Goal: Transaction & Acquisition: Purchase product/service

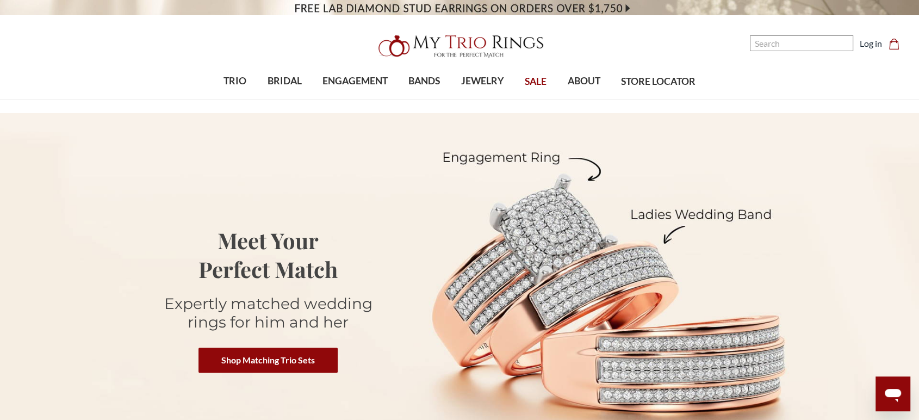
click at [422, 47] on img at bounding box center [459, 46] width 174 height 35
click at [779, 51] on input "Search" at bounding box center [801, 43] width 103 height 16
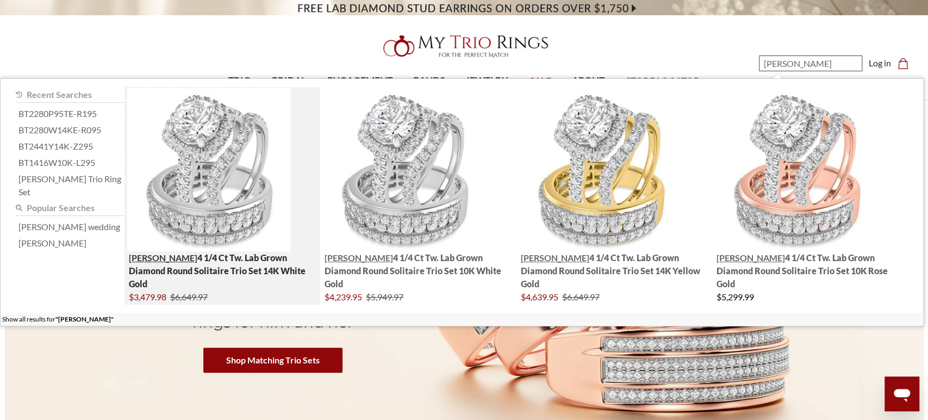
type input "Faye"
click at [227, 179] on img "; Total Products 4" at bounding box center [208, 169] width 163 height 163
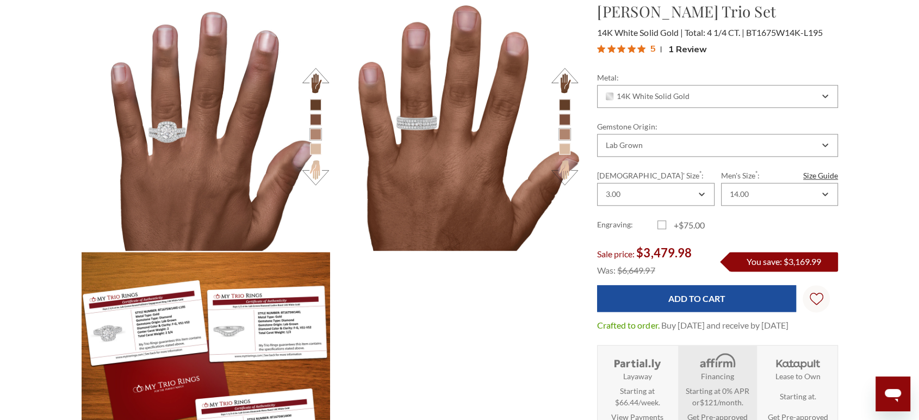
scroll to position [1350, 0]
